Goal: Navigation & Orientation: Find specific page/section

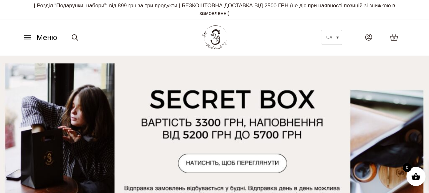
click at [50, 38] on span "Меню" at bounding box center [47, 37] width 21 height 11
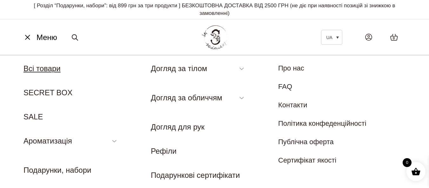
click at [37, 69] on link "Всі товари" at bounding box center [41, 68] width 37 height 9
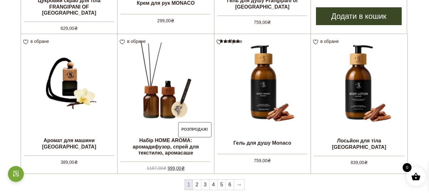
scroll to position [508, 0]
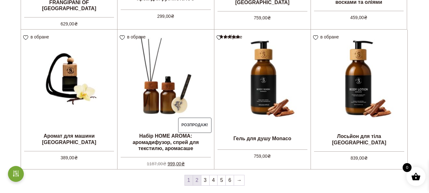
click at [198, 181] on link "2" at bounding box center [197, 180] width 8 height 10
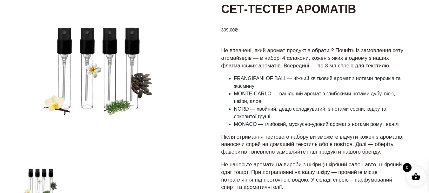
scroll to position [32, 0]
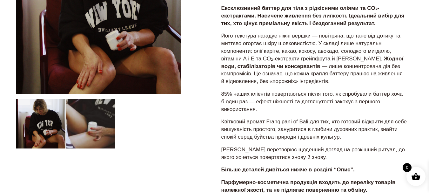
scroll to position [32, 0]
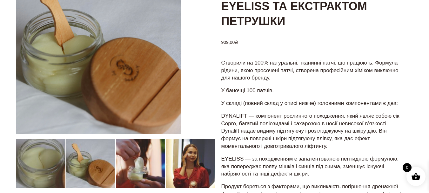
scroll to position [95, 0]
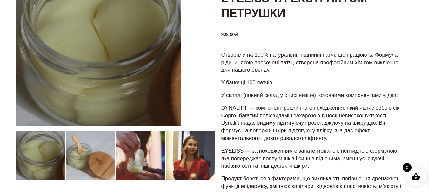
click at [159, 159] on div at bounding box center [115, 181] width 199 height 440
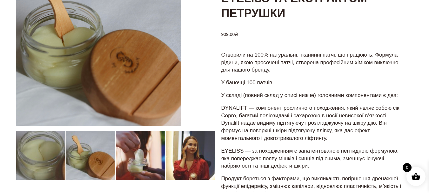
click at [193, 155] on div at bounding box center [115, 181] width 199 height 440
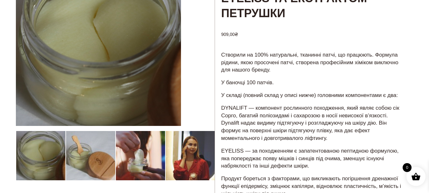
click at [177, 158] on div at bounding box center [115, 181] width 199 height 440
drag, startPoint x: 127, startPoint y: 158, endPoint x: 71, endPoint y: 158, distance: 56.5
click at [71, 158] on div at bounding box center [115, 181] width 199 height 440
click at [179, 162] on div at bounding box center [115, 181] width 199 height 440
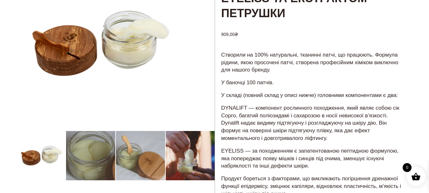
scroll to position [63, 0]
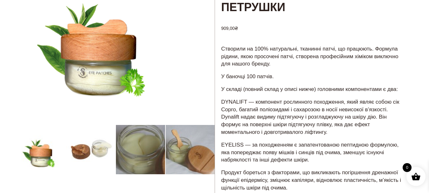
scroll to position [159, 0]
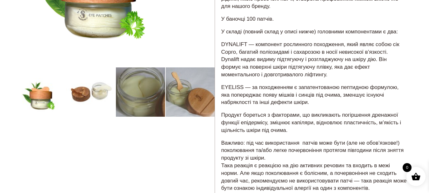
click at [196, 104] on div at bounding box center [115, 117] width 199 height 440
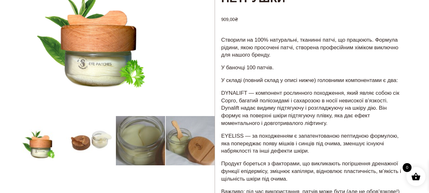
scroll to position [95, 0]
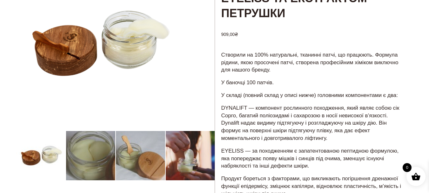
click at [130, 160] on div at bounding box center [115, 181] width 199 height 440
click at [176, 162] on div at bounding box center [115, 181] width 199 height 440
drag, startPoint x: 176, startPoint y: 162, endPoint x: 118, endPoint y: 161, distance: 57.8
click at [118, 161] on div at bounding box center [115, 181] width 199 height 440
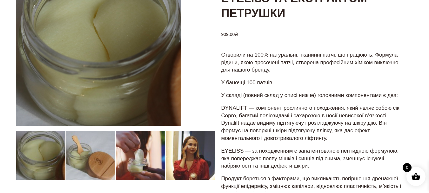
scroll to position [63, 0]
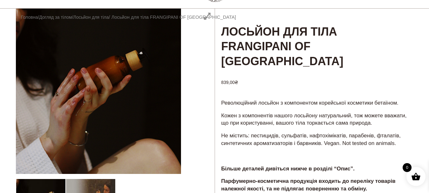
scroll to position [32, 0]
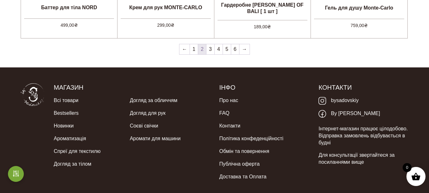
scroll to position [569, 0]
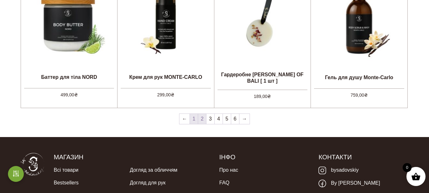
click at [196, 119] on link "1" at bounding box center [194, 119] width 8 height 10
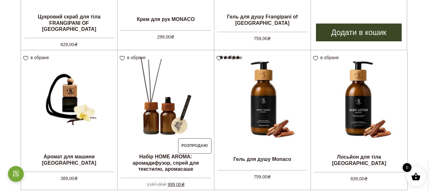
scroll to position [508, 0]
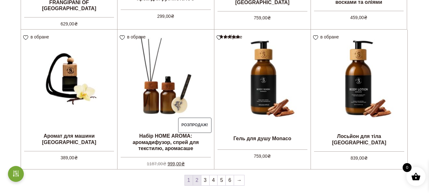
click at [197, 181] on link "2" at bounding box center [197, 180] width 8 height 10
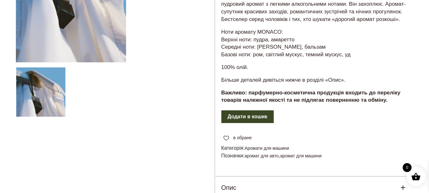
scroll to position [127, 0]
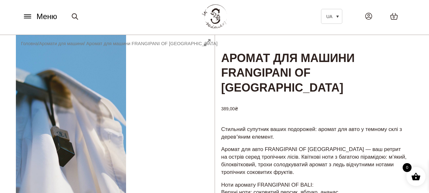
scroll to position [32, 0]
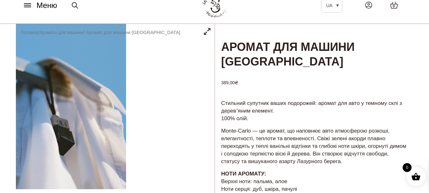
scroll to position [32, 0]
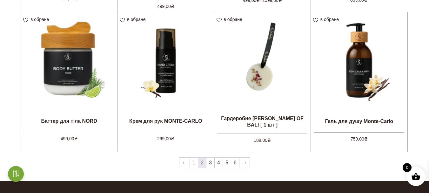
scroll to position [540, 0]
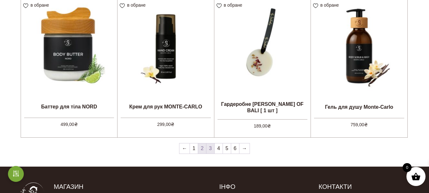
click at [209, 150] on link "3" at bounding box center [210, 148] width 8 height 10
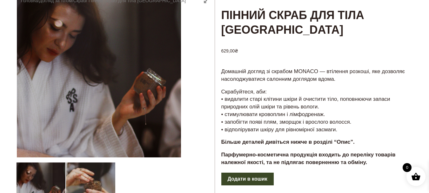
scroll to position [63, 0]
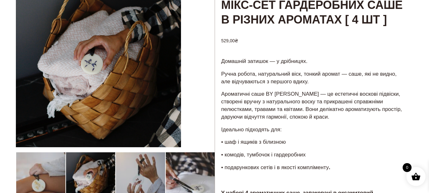
scroll to position [95, 0]
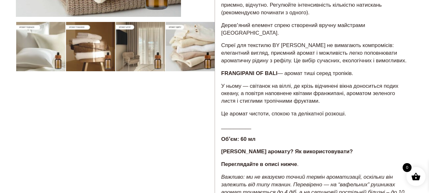
scroll to position [77, 0]
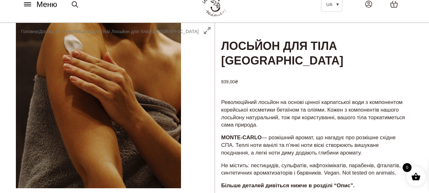
scroll to position [32, 0]
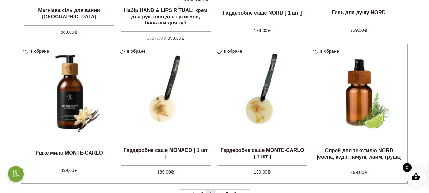
scroll to position [508, 0]
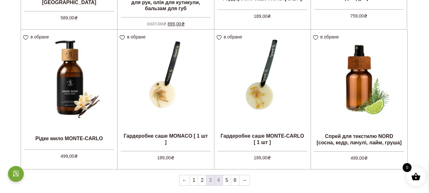
click at [217, 183] on link "4" at bounding box center [219, 180] width 8 height 10
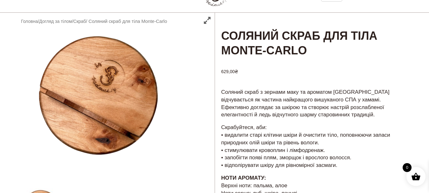
scroll to position [32, 0]
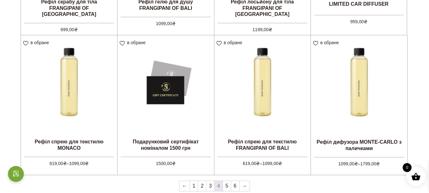
scroll to position [540, 0]
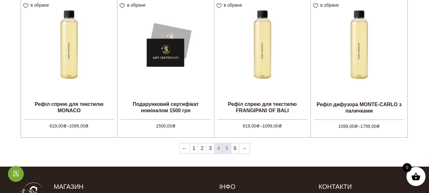
click at [227, 149] on link "5" at bounding box center [227, 148] width 8 height 10
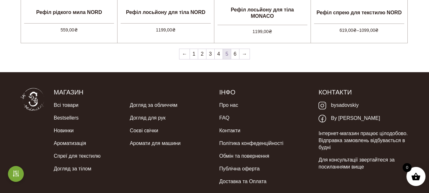
scroll to position [635, 0]
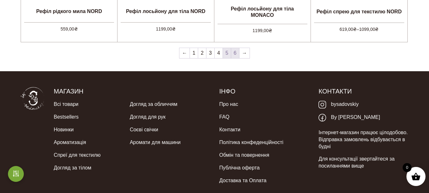
click at [237, 53] on link "6" at bounding box center [235, 53] width 8 height 10
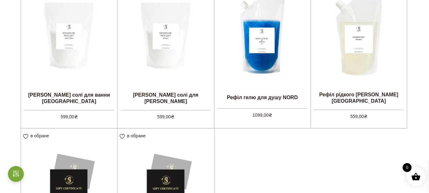
scroll to position [127, 0]
